Goal: Information Seeking & Learning: Find specific fact

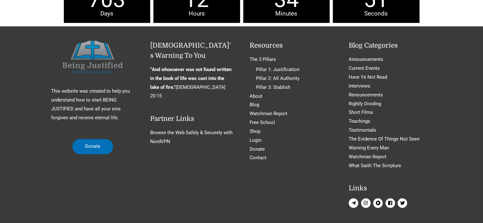
scroll to position [2915, 0]
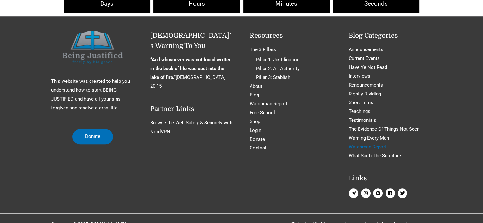
click at [362, 144] on link "Watchman Report" at bounding box center [368, 147] width 38 height 6
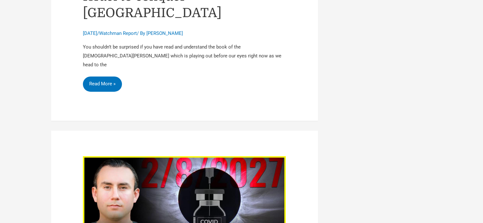
scroll to position [2835, 0]
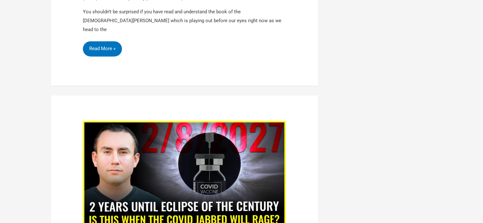
drag, startPoint x: 487, startPoint y: 59, endPoint x: 483, endPoint y: 200, distance: 140.8
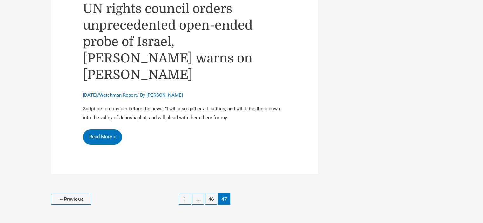
scroll to position [2192, 0]
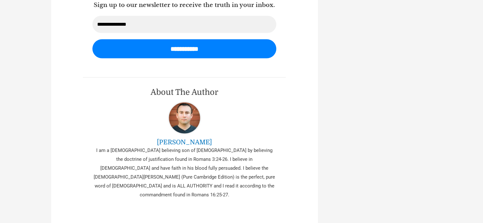
scroll to position [1684, 0]
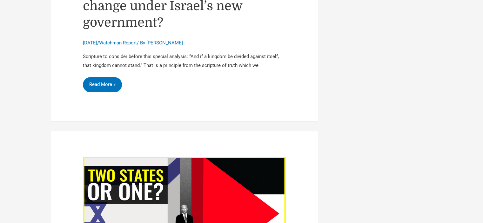
scroll to position [2732, 0]
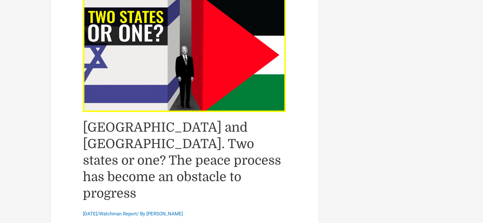
drag, startPoint x: 165, startPoint y: 95, endPoint x: 188, endPoint y: 98, distance: 23.5
click at [188, 120] on link "[GEOGRAPHIC_DATA] and [GEOGRAPHIC_DATA]. Two states or one? The peace process h…" at bounding box center [182, 160] width 198 height 81
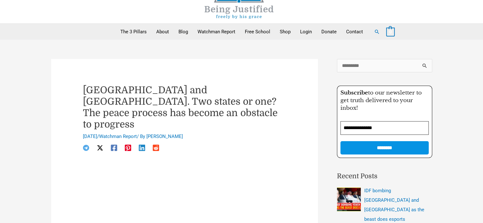
scroll to position [95, 0]
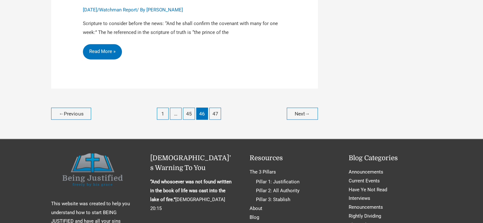
scroll to position [3302, 0]
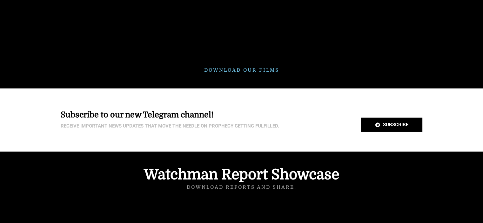
scroll to position [1652, 0]
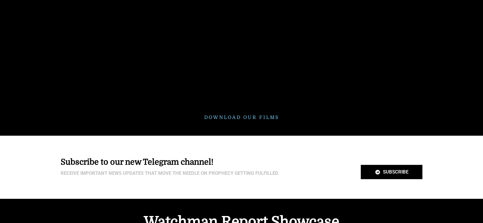
click at [235, 115] on link "Download our films" at bounding box center [241, 118] width 75 height 6
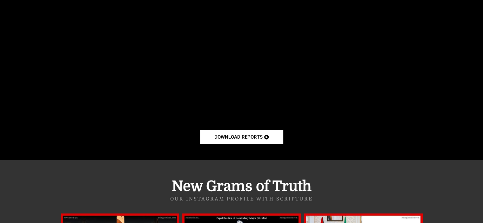
scroll to position [1970, 0]
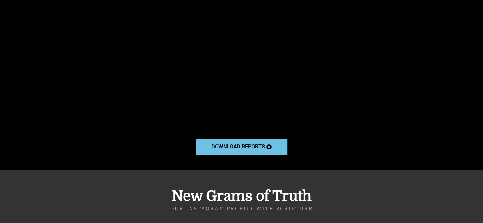
click at [247, 145] on span "download reports" at bounding box center [238, 147] width 53 height 5
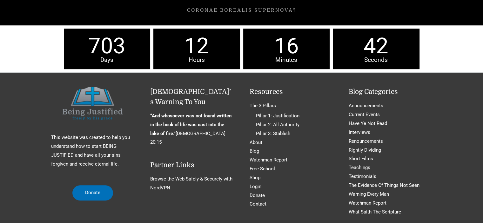
scroll to position [2891, 0]
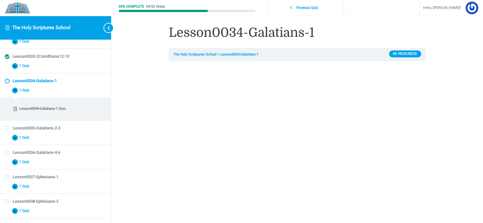
scroll to position [64, 0]
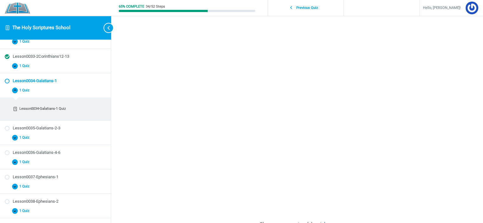
click at [460, 107] on div "65% Complete 34/52 Steps Previous Quiz Hello, [PERSON_NAME]! Course Home Logout…" at bounding box center [297, 141] width 372 height 410
drag, startPoint x: 440, startPoint y: 154, endPoint x: 423, endPoint y: 181, distance: 31.4
click at [440, 154] on div "Lesson0034-Galatians-1 The Holy Scriptures School Lesson0034-Galatians-1 In Pro…" at bounding box center [297, 141] width 305 height 410
click at [443, 194] on div "Lesson0034-Galatians-1 The Holy Scriptures School Lesson0034-Galatians-1 In Pro…" at bounding box center [297, 141] width 305 height 410
drag, startPoint x: 438, startPoint y: 166, endPoint x: 426, endPoint y: 188, distance: 25.0
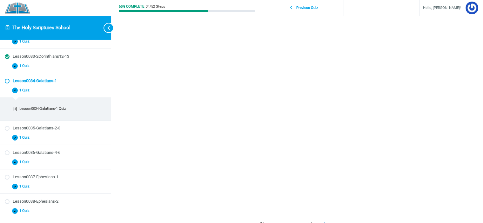
click at [438, 166] on div "Lesson0034-Galatians-1 The Holy Scriptures School Lesson0034-Galatians-1 In Pro…" at bounding box center [297, 141] width 305 height 410
click at [447, 104] on div "Lesson0034-Galatians-1 The Holy Scriptures School Lesson0034-Galatians-1 In Pro…" at bounding box center [297, 141] width 305 height 410
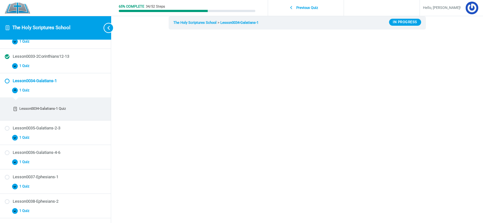
click at [132, 57] on div "65% Complete 34/52 Steps Previous Quiz Hello, ciancia! Course Home Logout Lesso…" at bounding box center [297, 173] width 372 height 410
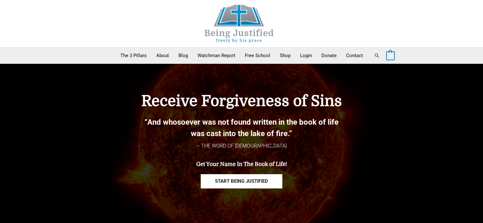
click at [376, 56] on link "Search" at bounding box center [377, 56] width 6 height 6
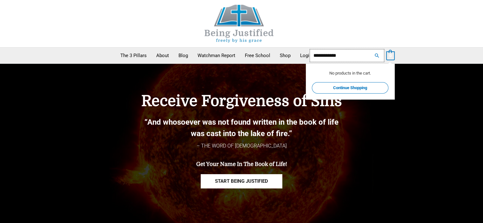
type input "**********"
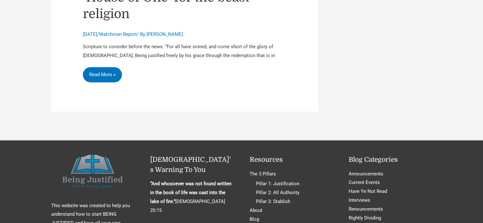
scroll to position [1588, 0]
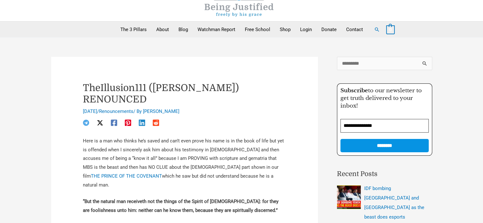
scroll to position [64, 0]
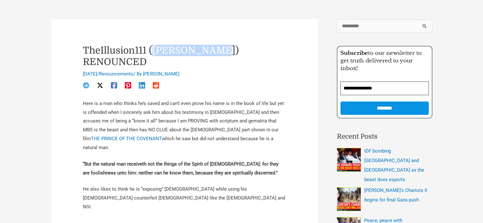
drag, startPoint x: 221, startPoint y: 52, endPoint x: 155, endPoint y: 52, distance: 65.8
click at [155, 52] on h1 "TheIllusion111 (Adam Edwards) RENOUNCED" at bounding box center [184, 56] width 203 height 23
copy h1 "Adam Edwards"
click at [345, 31] on input "Search for:" at bounding box center [384, 25] width 95 height 13
paste input "**********"
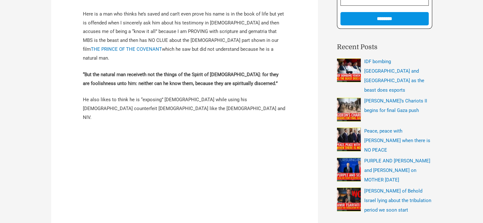
scroll to position [191, 0]
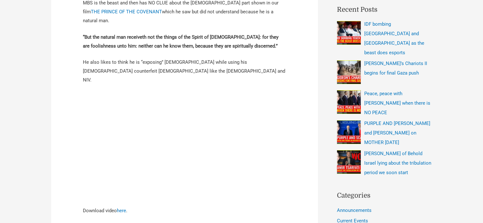
type input "****"
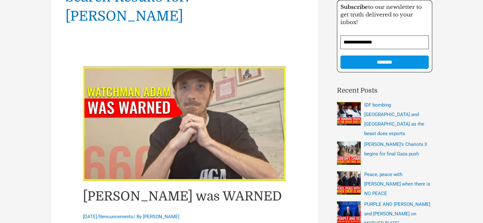
scroll to position [191, 0]
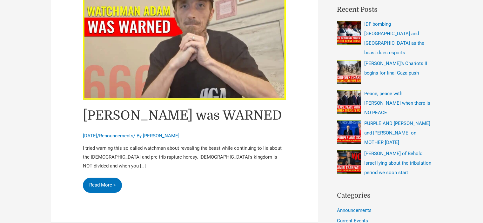
click at [239, 108] on link "Watchman Adam was WARNED" at bounding box center [182, 115] width 199 height 15
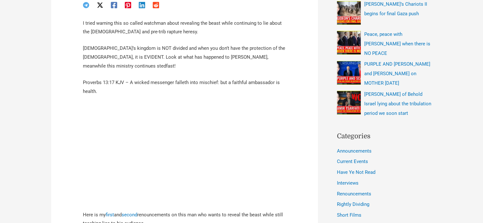
scroll to position [254, 0]
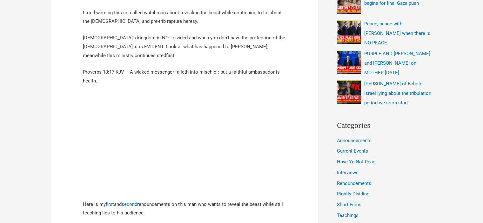
scroll to position [349, 0]
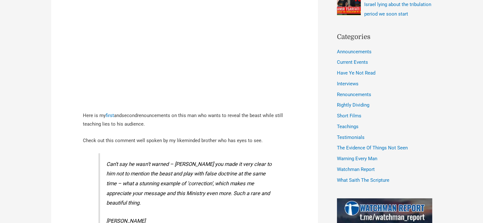
click at [134, 113] on link "second" at bounding box center [130, 116] width 16 height 6
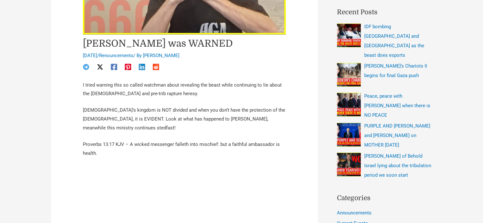
scroll to position [191, 0]
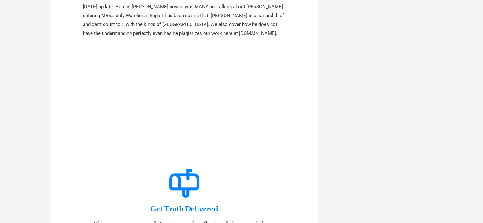
scroll to position [1493, 0]
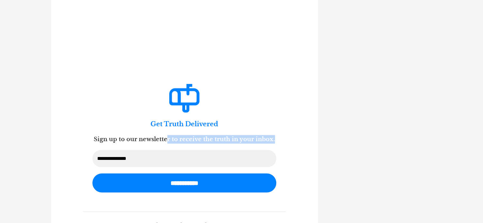
drag, startPoint x: 274, startPoint y: 117, endPoint x: 167, endPoint y: 119, distance: 106.8
click at [167, 135] on h2 "Sign up to our newsletter to receive the truth in your inbox." at bounding box center [184, 139] width 184 height 9
click at [167, 136] on strong "Sign up to our newsletter to receive the truth in your inbox." at bounding box center [184, 139] width 181 height 7
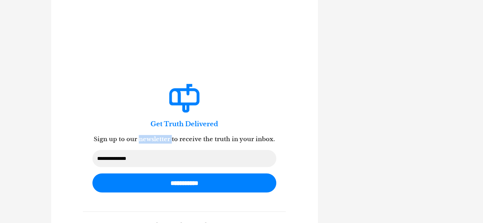
click at [167, 136] on strong "Sign up to our newsletter to receive the truth in your inbox." at bounding box center [184, 139] width 181 height 7
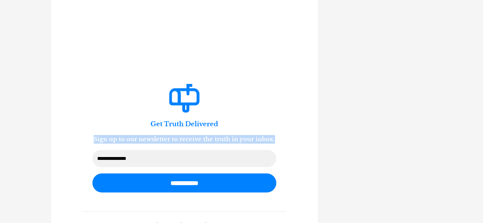
click at [167, 136] on strong "Sign up to our newsletter to receive the truth in your inbox." at bounding box center [184, 139] width 181 height 7
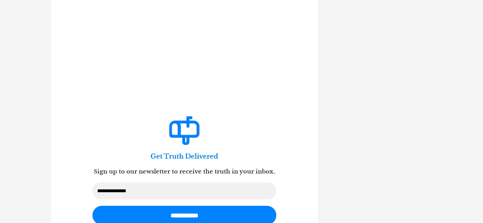
scroll to position [1493, 0]
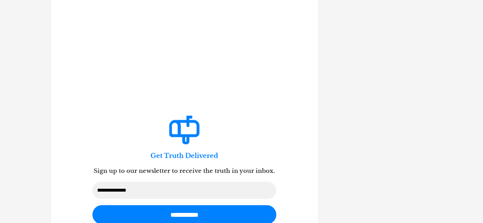
drag, startPoint x: 287, startPoint y: 157, endPoint x: 100, endPoint y: 146, distance: 187.4
click at [97, 168] on strong "Sign up to our newsletter to receive the truth in your inbox." at bounding box center [184, 171] width 181 height 7
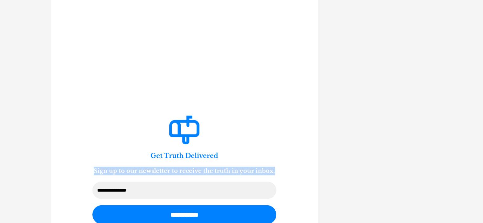
drag, startPoint x: 97, startPoint y: 149, endPoint x: 296, endPoint y: 156, distance: 199.6
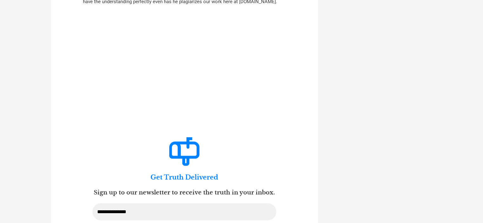
scroll to position [1461, 0]
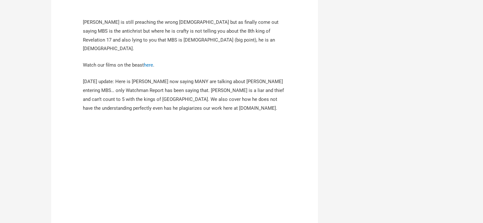
scroll to position [1366, 0]
